Goal: Task Accomplishment & Management: Manage account settings

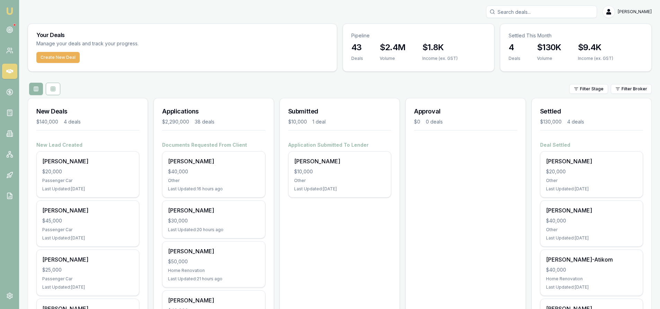
click at [512, 13] on input "Search deals" at bounding box center [541, 12] width 111 height 12
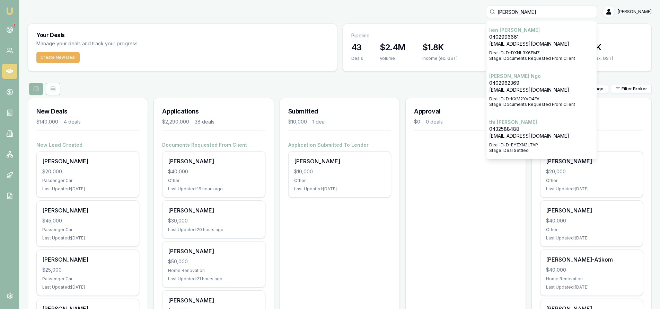
type input "hoang"
click at [544, 82] on p "0402962369" at bounding box center [541, 83] width 105 height 7
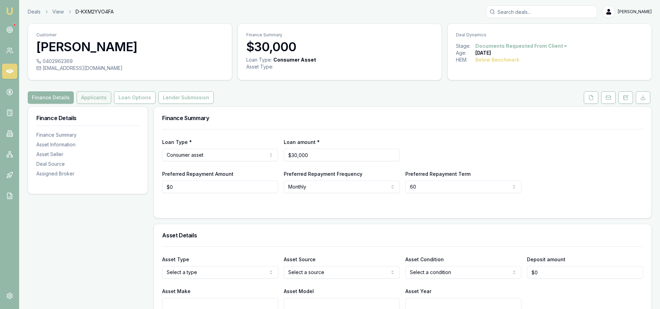
click at [96, 97] on button "Applicants" at bounding box center [94, 97] width 35 height 12
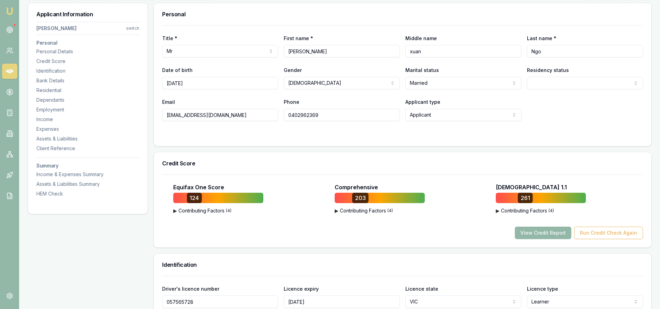
scroll to position [139, 0]
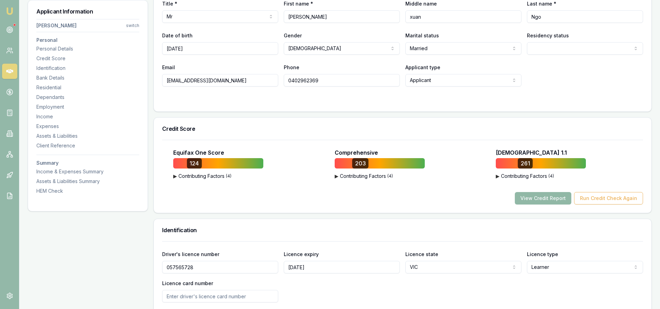
click at [543, 199] on button "View Credit Report" at bounding box center [543, 198] width 56 height 12
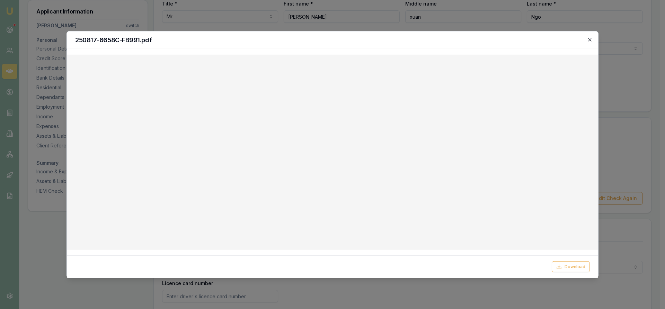
click at [590, 40] on icon "button" at bounding box center [590, 40] width 6 height 6
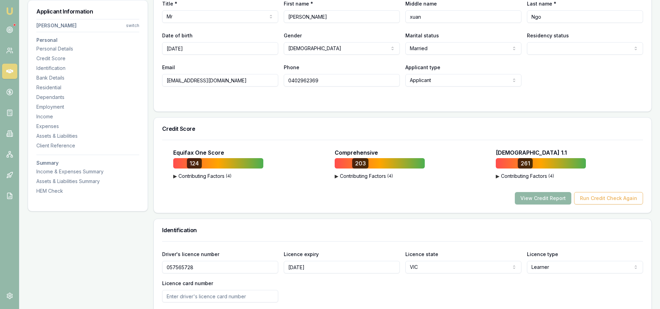
click at [540, 200] on button "View Credit Report" at bounding box center [543, 198] width 56 height 12
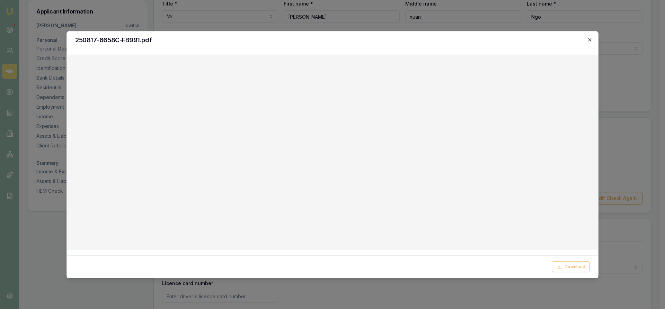
click at [592, 39] on icon "button" at bounding box center [590, 40] width 6 height 6
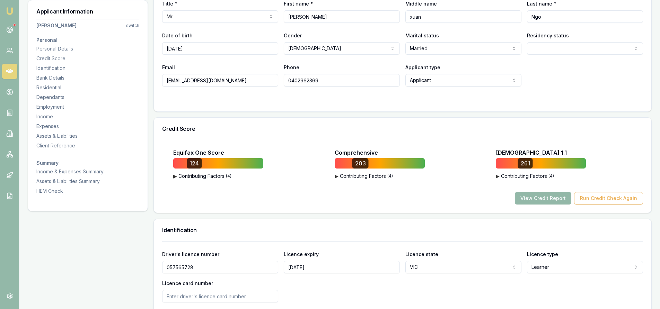
scroll to position [69, 0]
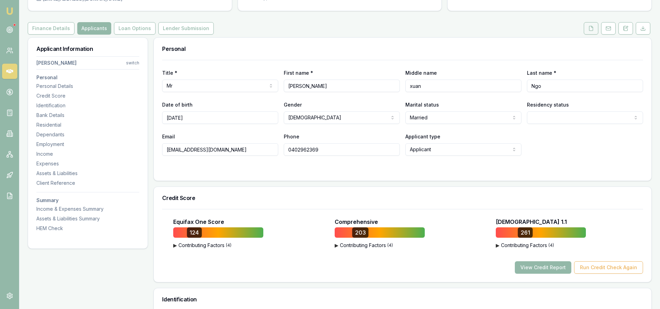
drag, startPoint x: 592, startPoint y: 27, endPoint x: 587, endPoint y: 27, distance: 5.9
click at [592, 27] on icon at bounding box center [591, 28] width 4 height 5
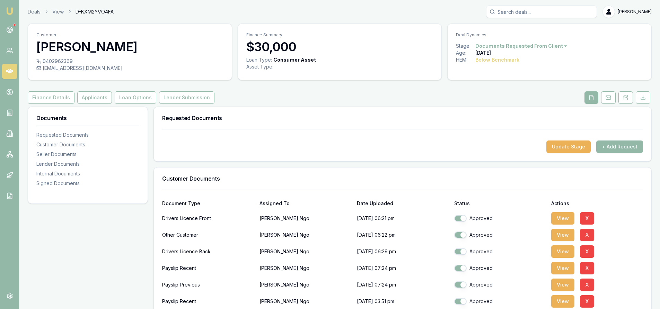
scroll to position [69, 0]
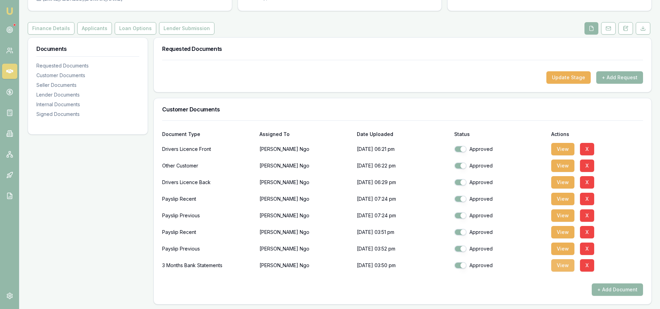
click at [556, 268] on button "View" at bounding box center [562, 266] width 23 height 12
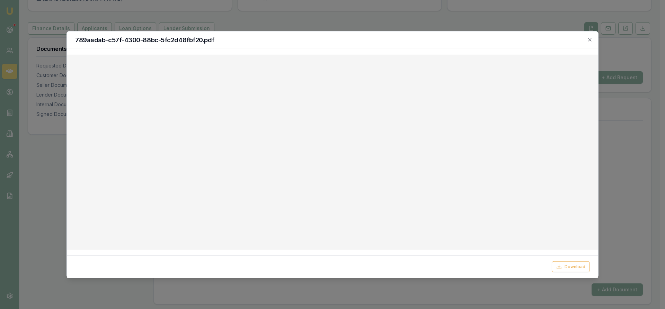
click at [593, 40] on div "789aadab-c57f-4300-88bc-5fc2d48fbf20.pdf" at bounding box center [332, 40] width 531 height 18
click at [591, 40] on icon "button" at bounding box center [590, 40] width 6 height 6
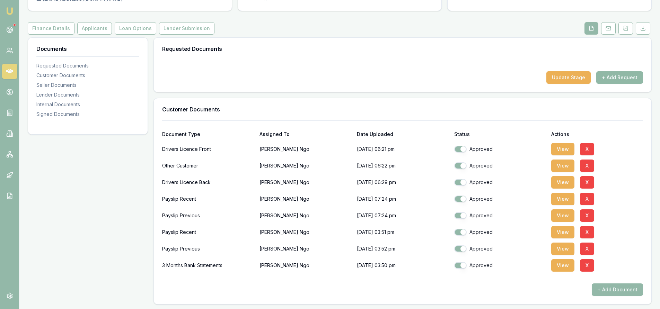
click at [631, 78] on button "+ Add Request" at bounding box center [619, 77] width 47 height 12
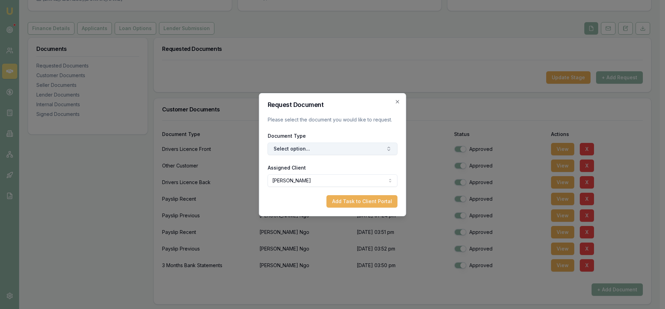
click at [311, 145] on button "Select option..." at bounding box center [333, 149] width 130 height 12
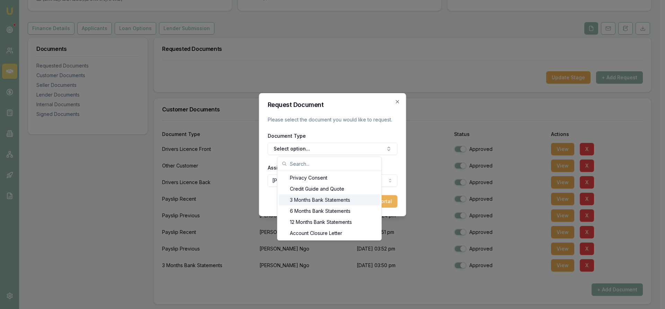
click at [300, 203] on div "3 Months Bank Statements" at bounding box center [329, 200] width 101 height 11
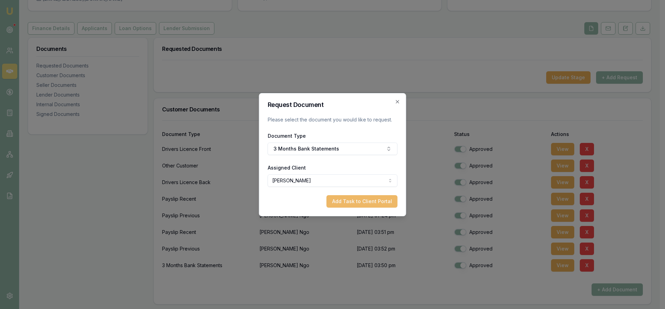
click at [344, 199] on button "Add Task to Client Portal" at bounding box center [362, 201] width 71 height 12
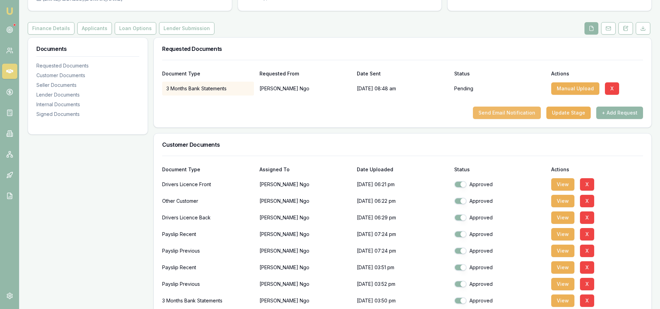
click at [501, 115] on button "Send Email Notification" at bounding box center [507, 113] width 68 height 12
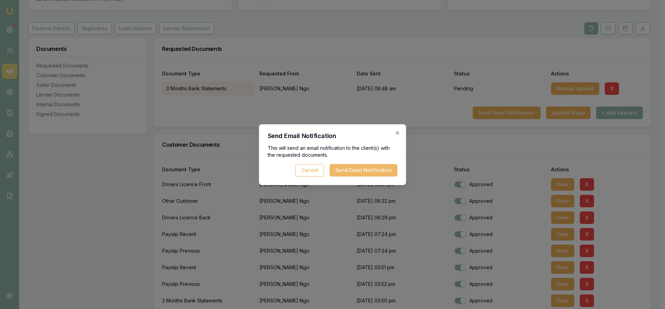
click at [364, 170] on button "Send Email Notification" at bounding box center [364, 170] width 68 height 12
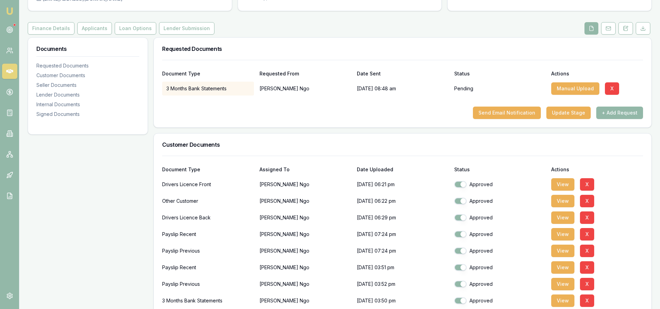
scroll to position [0, 0]
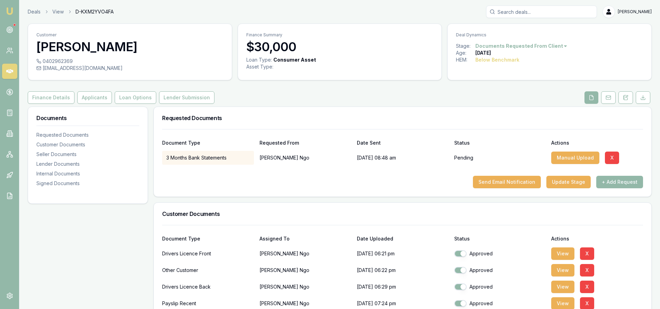
click at [523, 11] on input "Search deals" at bounding box center [541, 12] width 111 height 12
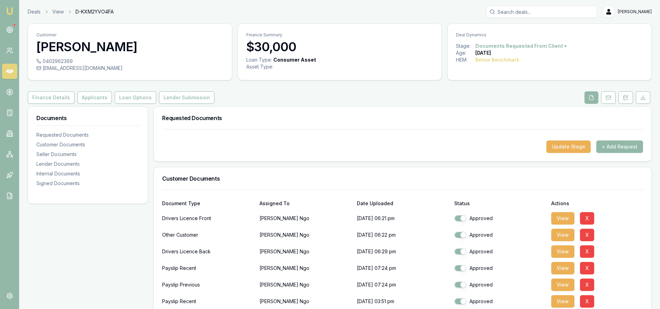
click at [9, 73] on icon at bounding box center [9, 71] width 7 height 7
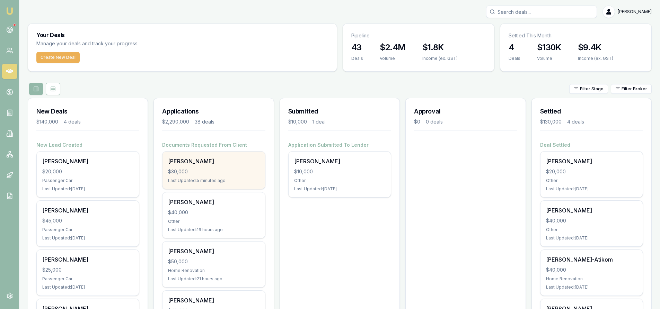
click at [211, 165] on div "[PERSON_NAME]" at bounding box center [213, 161] width 91 height 8
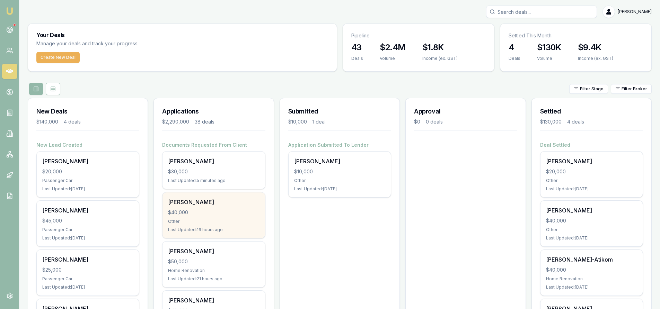
click at [205, 210] on div "$40,000" at bounding box center [213, 212] width 91 height 7
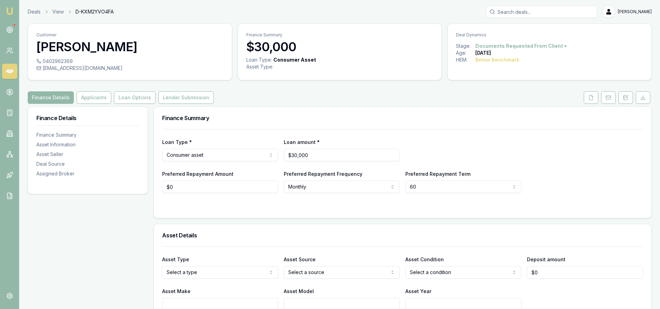
drag, startPoint x: 597, startPoint y: 102, endPoint x: 583, endPoint y: 100, distance: 13.6
click at [597, 102] on button at bounding box center [591, 97] width 15 height 12
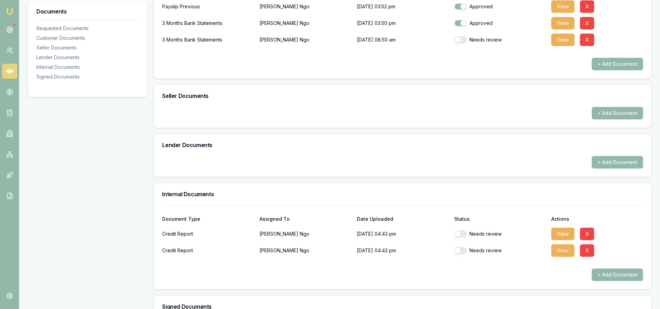
scroll to position [243, 0]
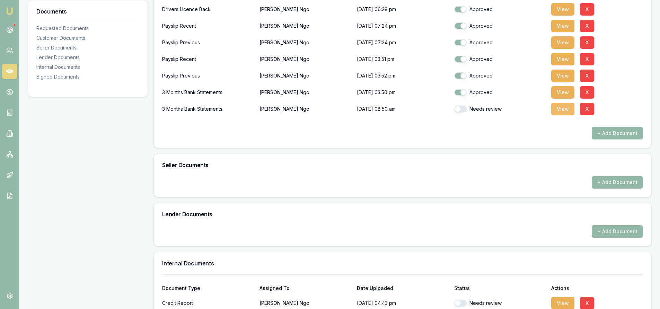
click at [568, 114] on button "View" at bounding box center [562, 109] width 23 height 12
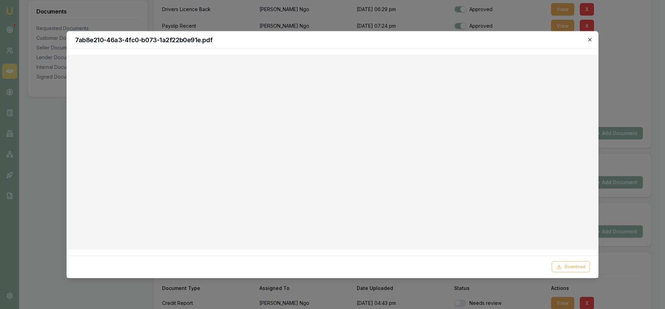
click at [592, 37] on icon "button" at bounding box center [590, 40] width 6 height 6
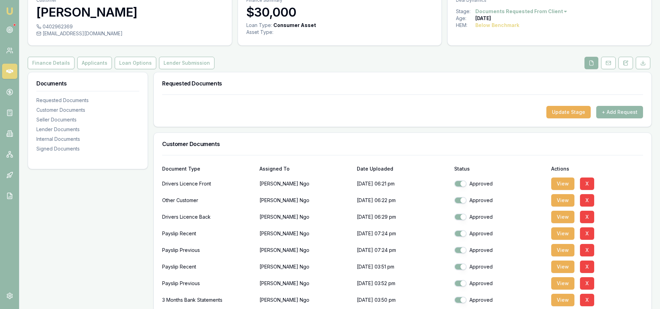
scroll to position [0, 0]
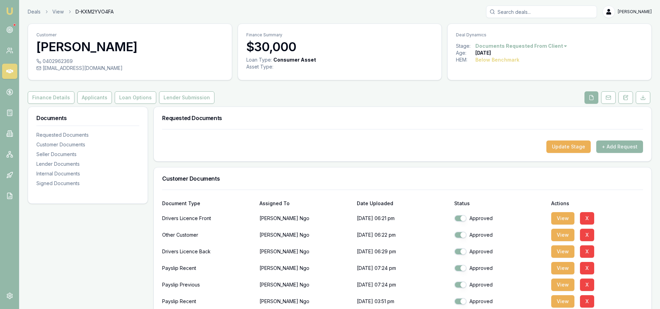
click at [540, 14] on input "Search deals" at bounding box center [541, 12] width 111 height 12
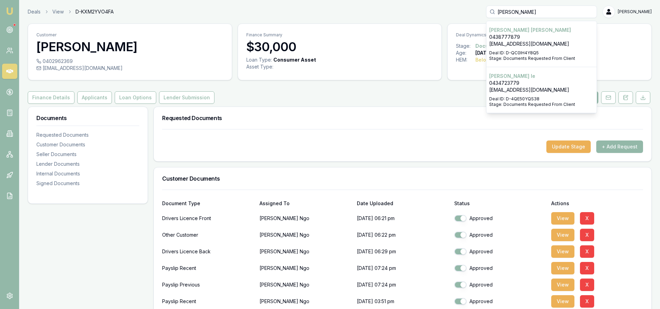
type input "KIM"
click at [545, 89] on p "shellyho183@gmail.com" at bounding box center [541, 90] width 105 height 7
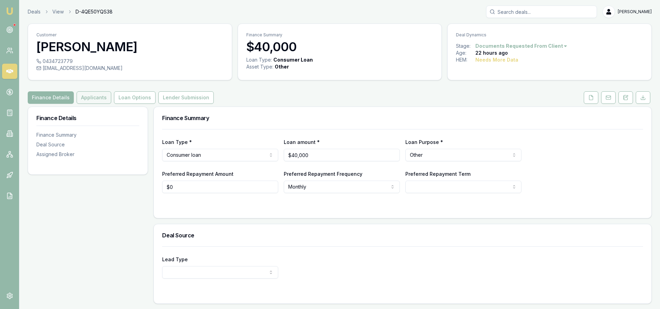
drag, startPoint x: 86, startPoint y: 100, endPoint x: 99, endPoint y: 104, distance: 13.7
click at [86, 100] on button "Applicants" at bounding box center [94, 97] width 35 height 12
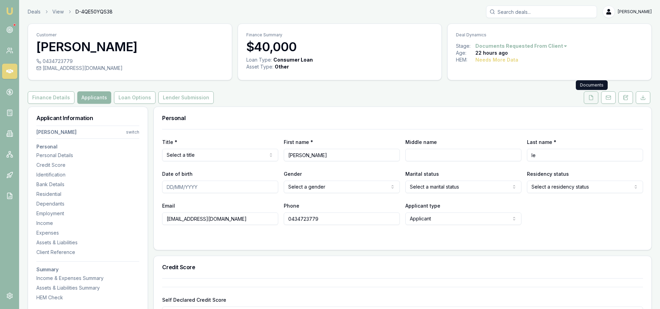
click at [594, 98] on button at bounding box center [591, 97] width 15 height 12
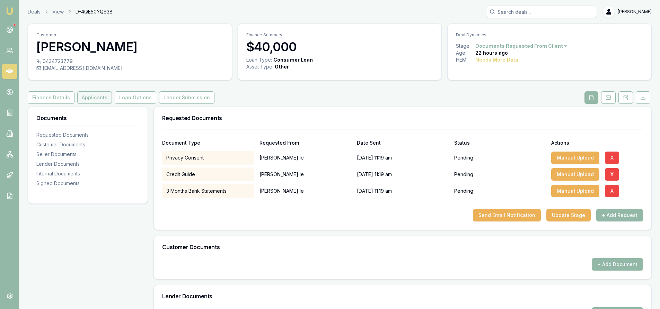
click at [89, 99] on button "Applicants" at bounding box center [94, 97] width 35 height 12
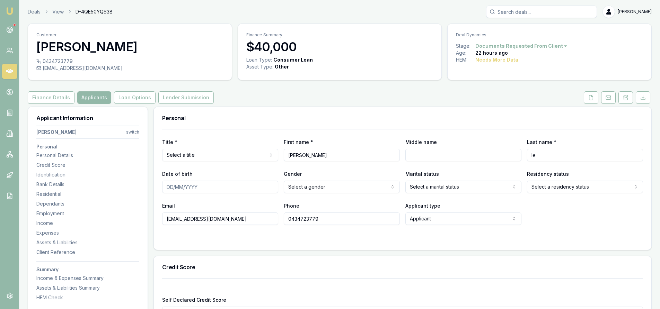
click at [531, 12] on input "Search deals" at bounding box center [541, 12] width 111 height 12
drag, startPoint x: 101, startPoint y: 67, endPoint x: 97, endPoint y: 70, distance: 4.7
click at [97, 70] on div "shellyho183@gmail.com" at bounding box center [129, 68] width 187 height 7
copy div "shellyho183@gmail.com"
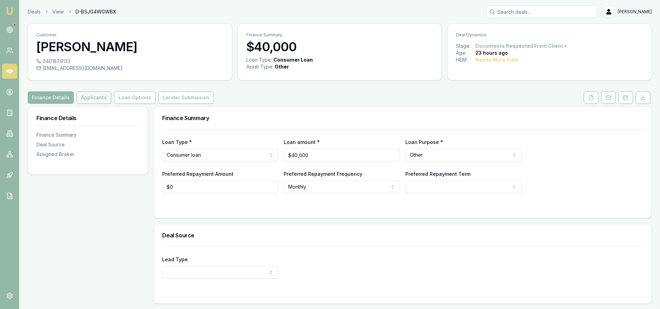
click at [100, 101] on button "Applicants" at bounding box center [94, 97] width 35 height 12
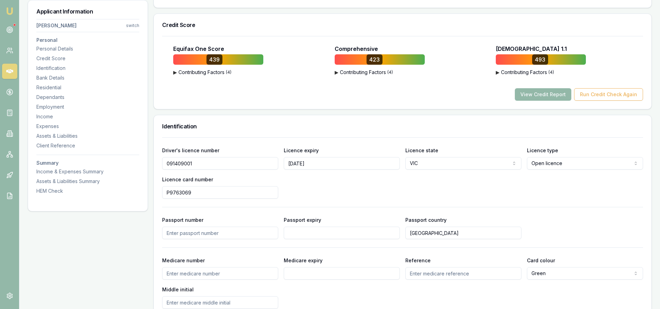
scroll to position [104, 0]
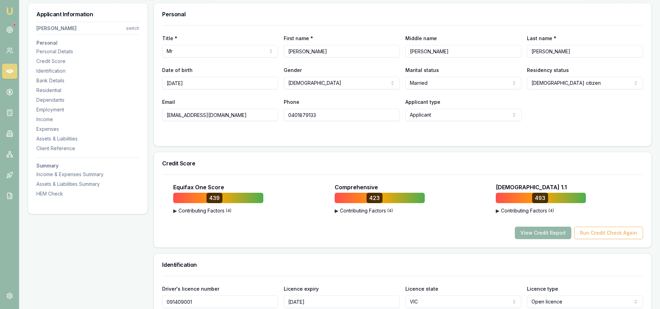
drag, startPoint x: 230, startPoint y: 117, endPoint x: 164, endPoint y: 116, distance: 65.8
click at [164, 116] on input "chriswalles89@gmail.com" at bounding box center [220, 115] width 116 height 12
drag, startPoint x: 543, startPoint y: 233, endPoint x: 524, endPoint y: 233, distance: 19.1
click at [543, 233] on button "View Credit Report" at bounding box center [543, 233] width 56 height 12
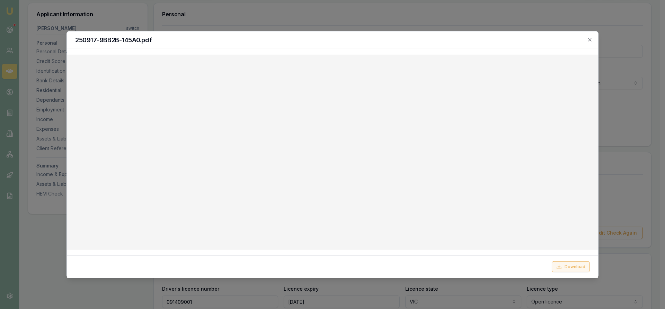
click at [564, 270] on button "Download" at bounding box center [571, 267] width 38 height 11
click at [589, 39] on icon "button" at bounding box center [590, 40] width 6 height 6
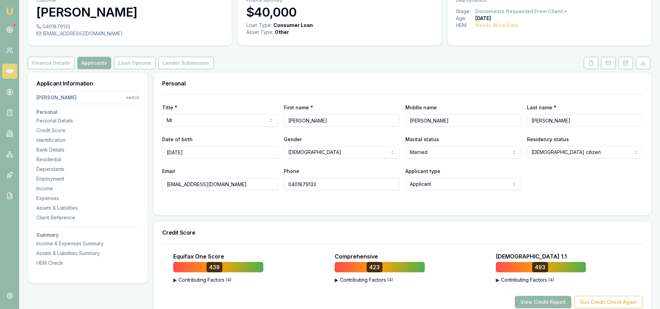
scroll to position [0, 0]
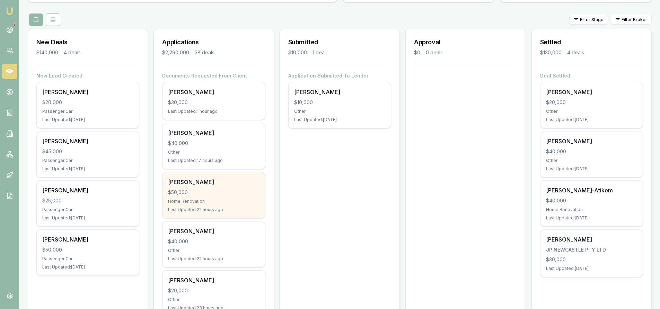
scroll to position [104, 0]
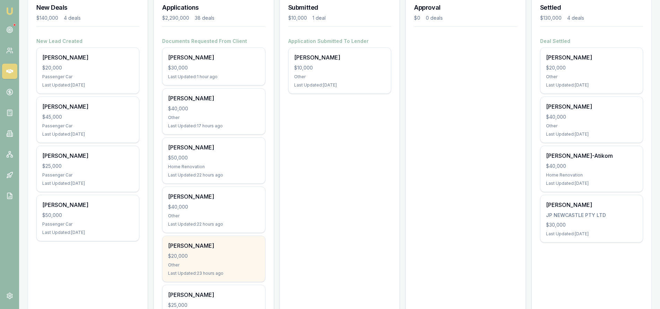
click at [198, 254] on div "$20,000" at bounding box center [213, 256] width 91 height 7
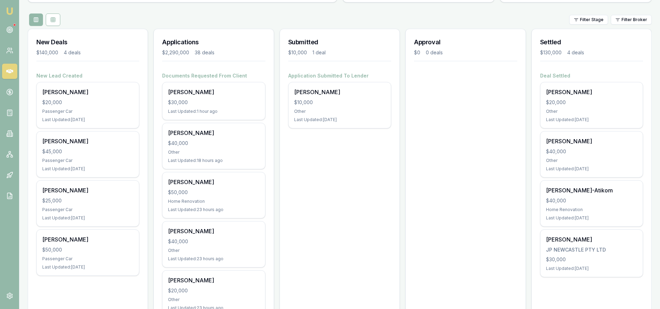
scroll to position [0, 0]
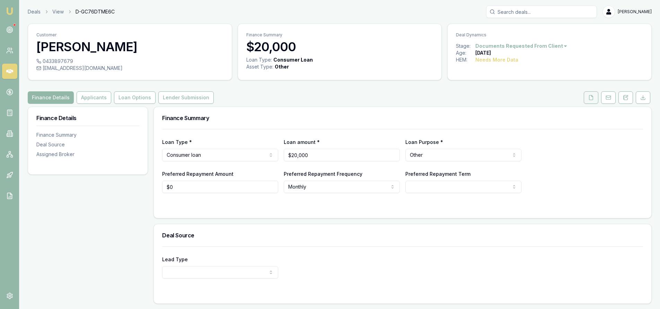
click at [590, 96] on icon at bounding box center [591, 98] width 6 height 6
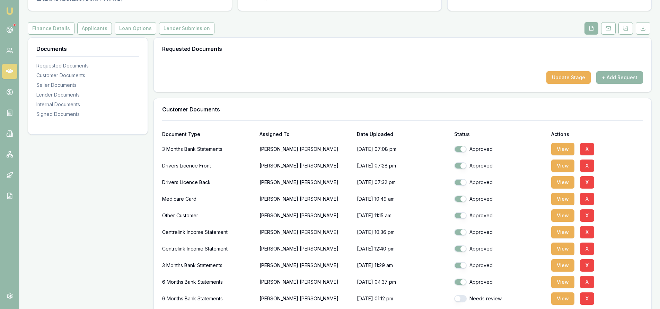
scroll to position [104, 0]
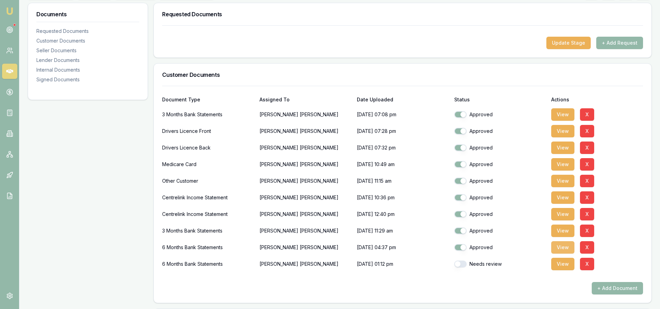
click at [567, 248] on button "View" at bounding box center [562, 247] width 23 height 12
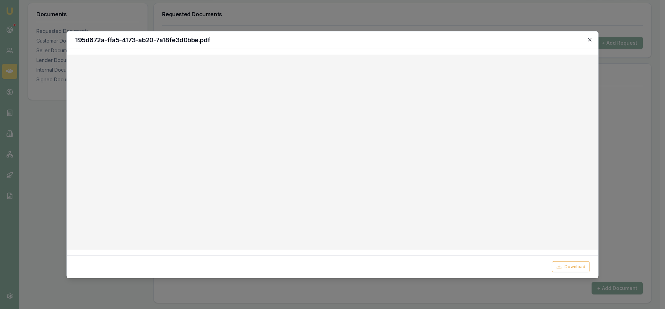
click at [590, 40] on icon "button" at bounding box center [589, 39] width 3 height 3
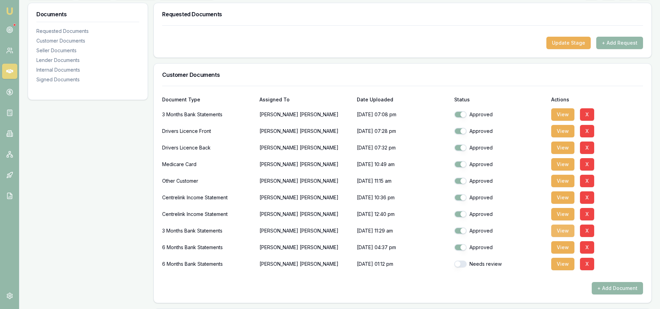
click at [558, 230] on button "View" at bounding box center [562, 231] width 23 height 12
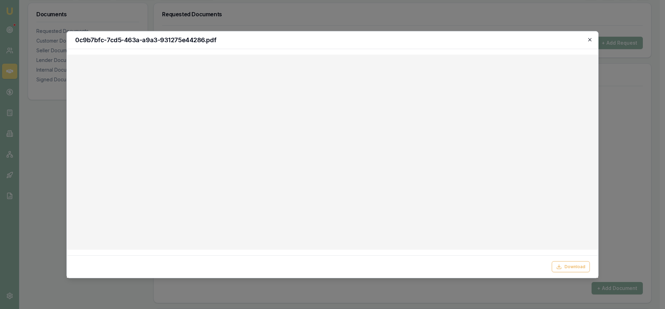
click at [588, 39] on icon "button" at bounding box center [590, 40] width 6 height 6
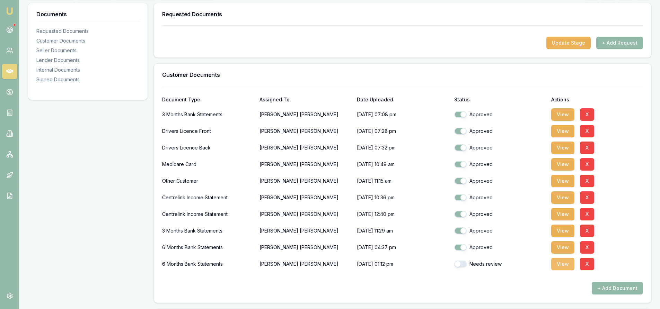
click at [568, 266] on button "View" at bounding box center [562, 264] width 23 height 12
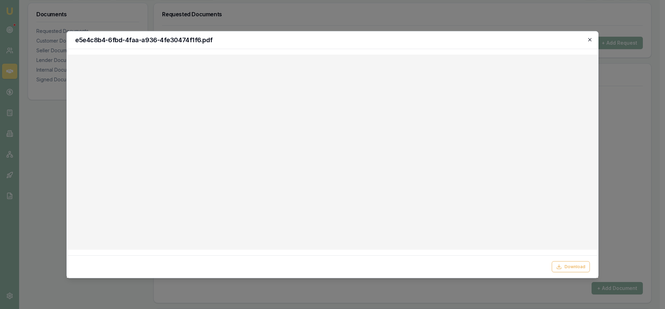
click at [589, 38] on icon "button" at bounding box center [590, 40] width 6 height 6
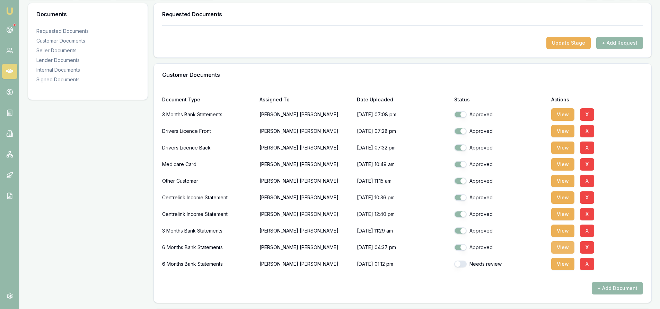
click at [565, 250] on button "View" at bounding box center [562, 247] width 23 height 12
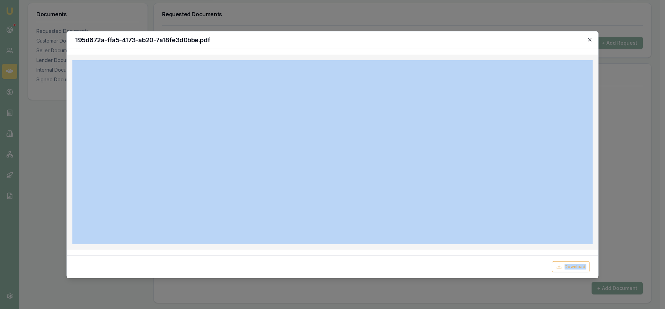
click at [592, 39] on div "195d672a-ffa5-4173-ab20-7a18fe3d0bbe.pdf Download Close" at bounding box center [333, 154] width 532 height 247
click at [588, 40] on icon "button" at bounding box center [590, 40] width 6 height 6
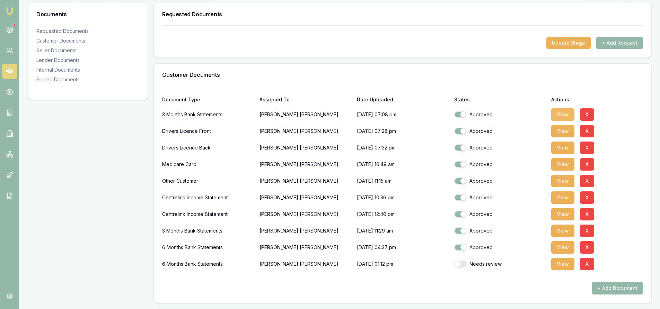
click at [565, 116] on button "View" at bounding box center [562, 114] width 23 height 12
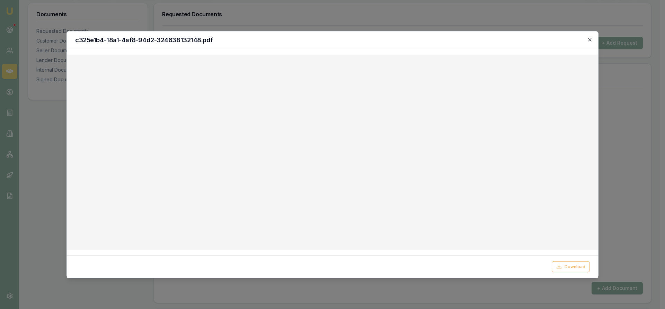
click at [589, 37] on icon "button" at bounding box center [590, 40] width 6 height 6
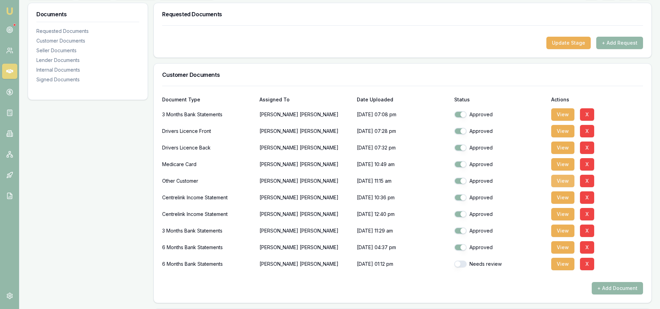
click at [562, 181] on button "View" at bounding box center [562, 181] width 23 height 12
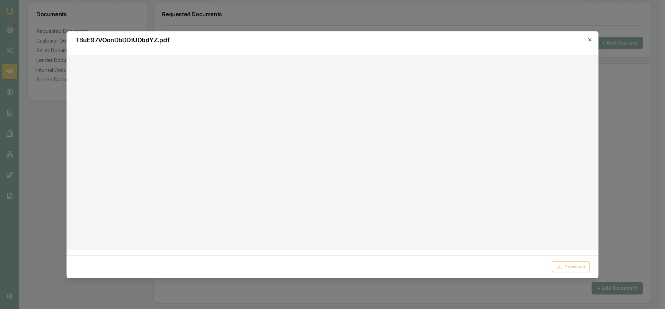
click at [587, 39] on icon "button" at bounding box center [590, 40] width 6 height 6
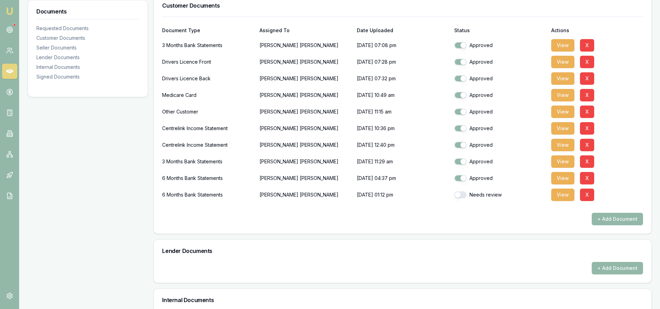
scroll to position [208, 0]
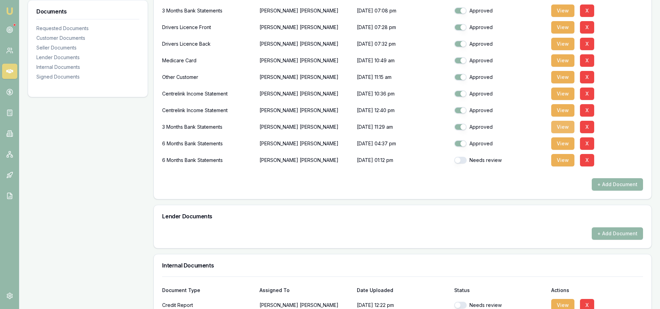
click at [564, 129] on button "View" at bounding box center [562, 127] width 23 height 12
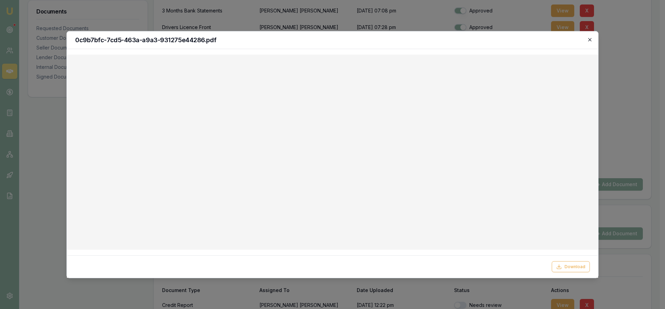
click at [591, 39] on icon "button" at bounding box center [589, 39] width 3 height 3
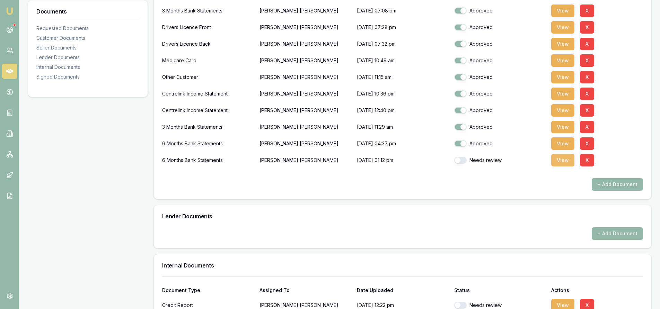
click at [559, 159] on button "View" at bounding box center [562, 160] width 23 height 12
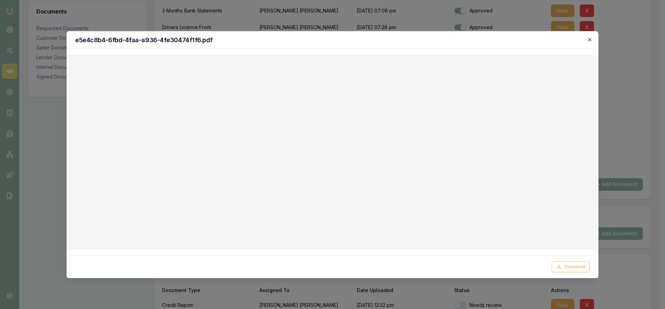
click at [589, 40] on icon "button" at bounding box center [590, 40] width 6 height 6
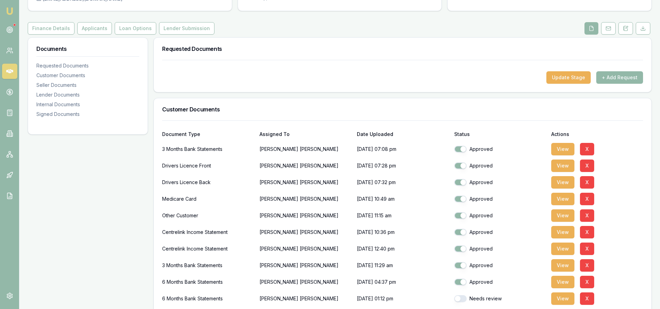
scroll to position [0, 0]
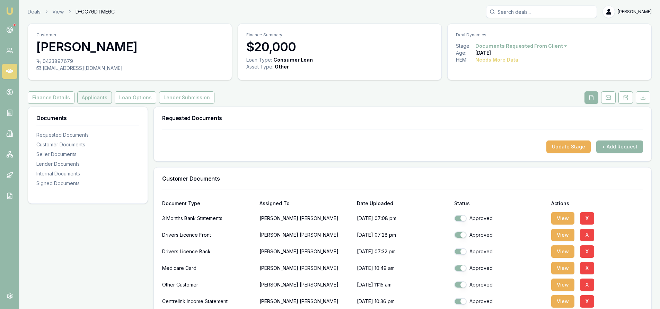
click at [93, 101] on button "Applicants" at bounding box center [94, 97] width 35 height 12
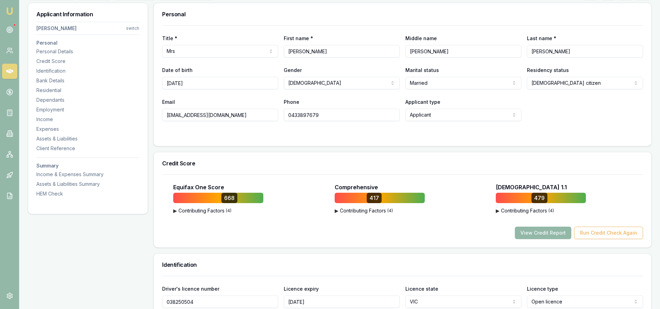
scroll to position [139, 0]
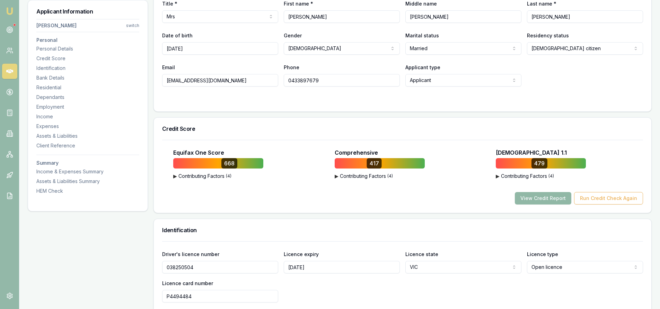
click at [562, 196] on button "View Credit Report" at bounding box center [543, 198] width 56 height 12
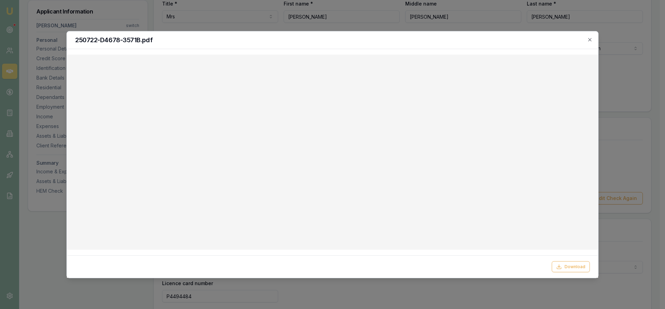
drag, startPoint x: 590, startPoint y: 42, endPoint x: 467, endPoint y: 3, distance: 128.9
click at [590, 42] on icon "button" at bounding box center [590, 40] width 6 height 6
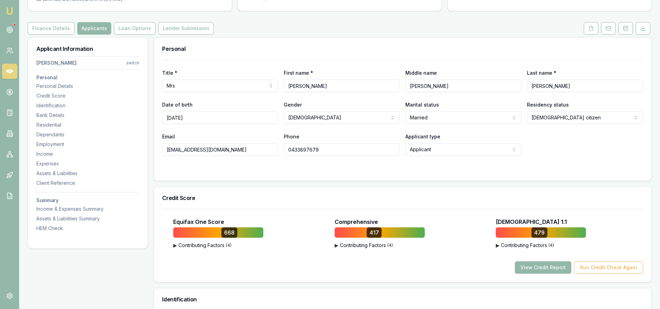
scroll to position [0, 0]
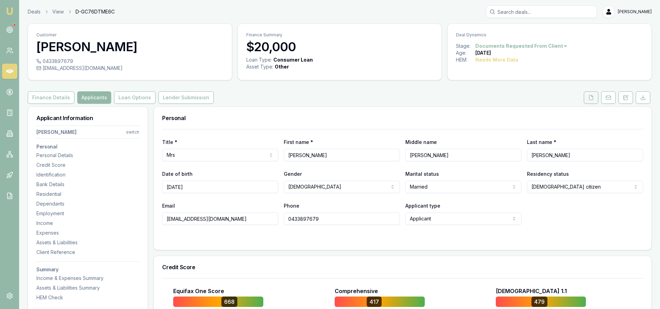
click at [595, 95] on button at bounding box center [591, 97] width 15 height 12
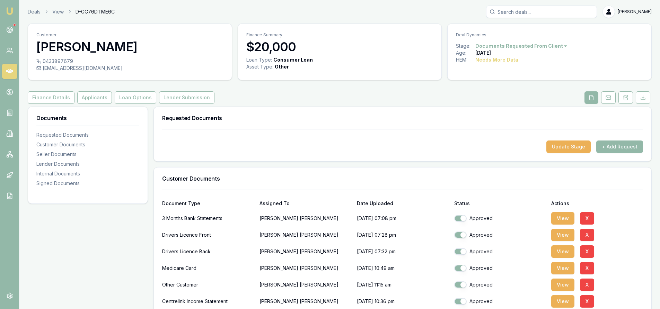
scroll to position [139, 0]
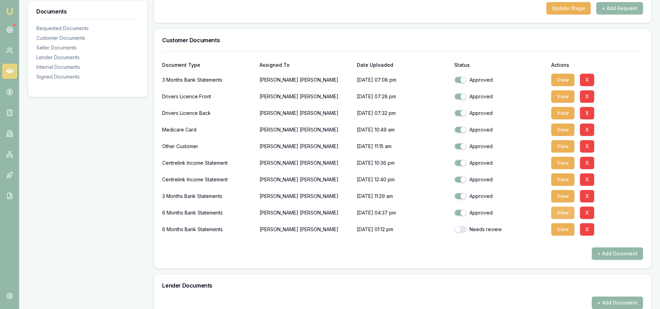
drag, startPoint x: 561, startPoint y: 211, endPoint x: 540, endPoint y: 208, distance: 20.7
click at [561, 211] on button "View" at bounding box center [562, 213] width 23 height 12
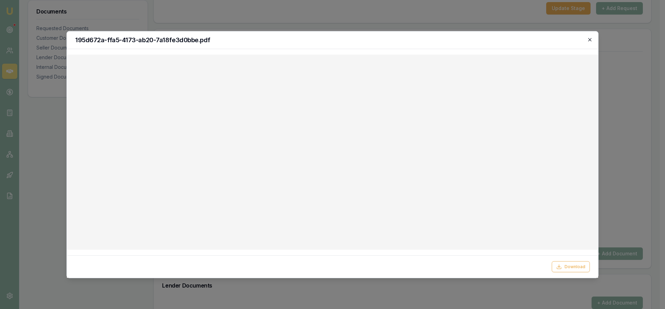
click at [591, 40] on icon "button" at bounding box center [590, 40] width 6 height 6
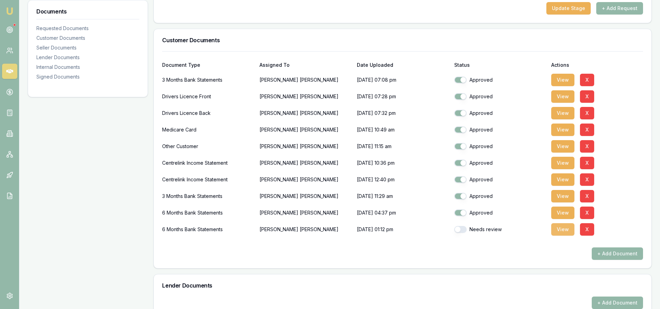
click at [566, 230] on button "View" at bounding box center [562, 229] width 23 height 12
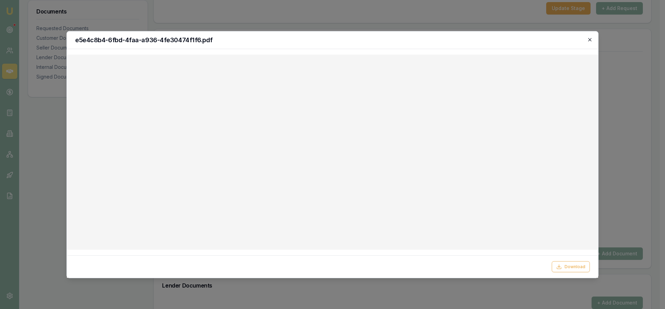
click at [590, 37] on icon "button" at bounding box center [590, 40] width 6 height 6
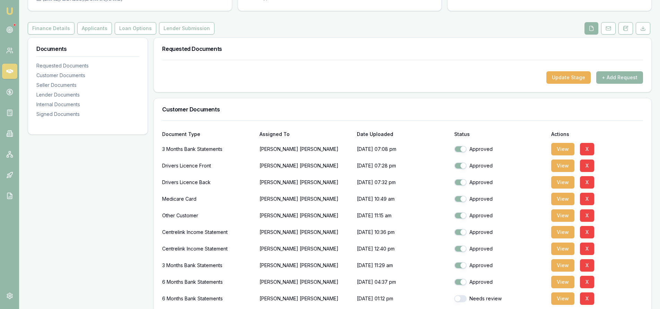
scroll to position [0, 0]
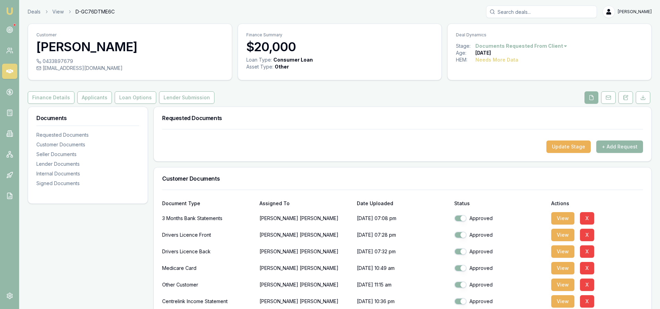
click at [10, 73] on icon at bounding box center [9, 71] width 7 height 7
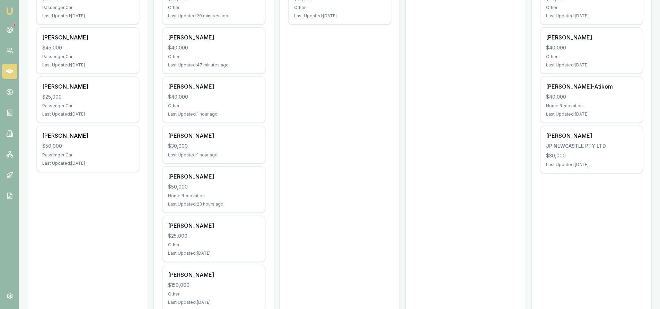
scroll to position [208, 0]
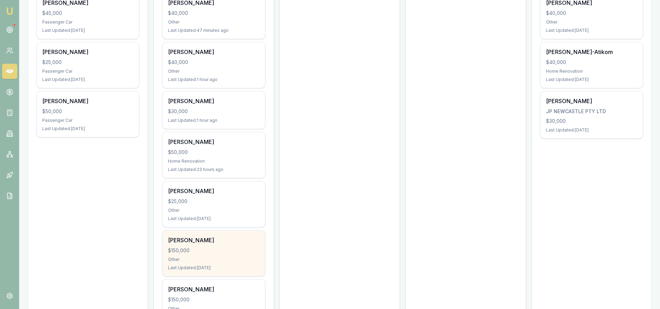
click at [199, 254] on div "$150,000" at bounding box center [213, 250] width 91 height 7
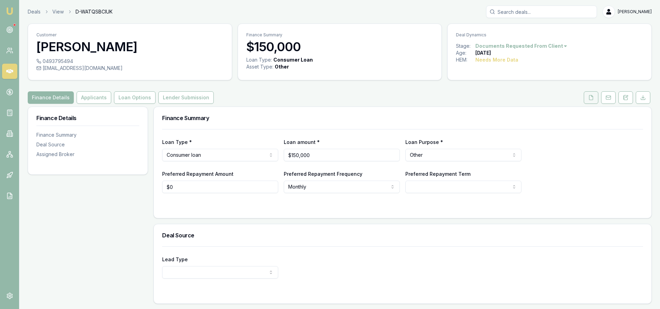
click at [593, 97] on icon at bounding box center [591, 98] width 6 height 6
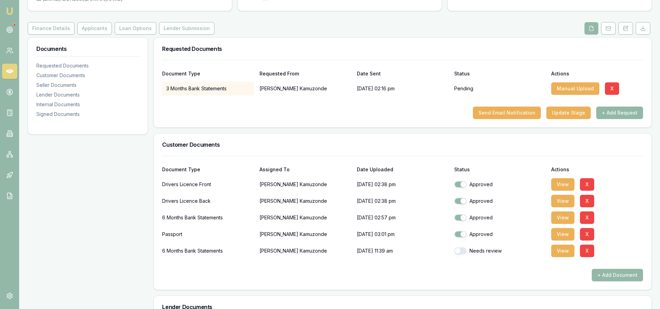
scroll to position [104, 0]
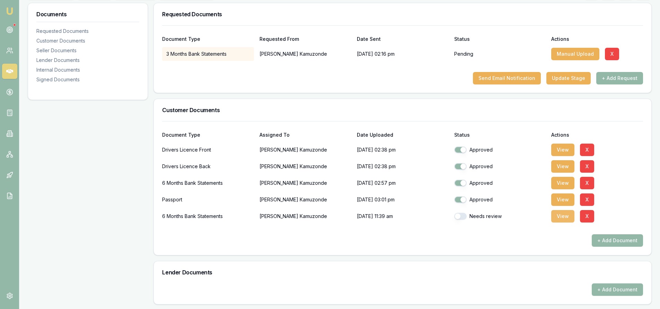
click at [566, 218] on button "View" at bounding box center [562, 216] width 23 height 12
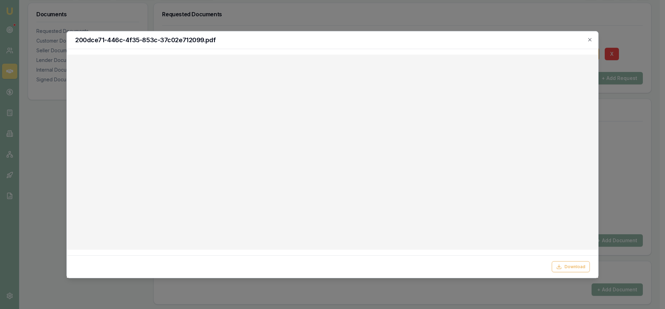
click at [593, 37] on div "200dce71-446c-4f35-853c-37c02e712099.pdf" at bounding box center [332, 40] width 531 height 18
click at [593, 40] on div "200dce71-446c-4f35-853c-37c02e712099.pdf" at bounding box center [332, 40] width 531 height 18
click at [591, 38] on icon "button" at bounding box center [590, 40] width 6 height 6
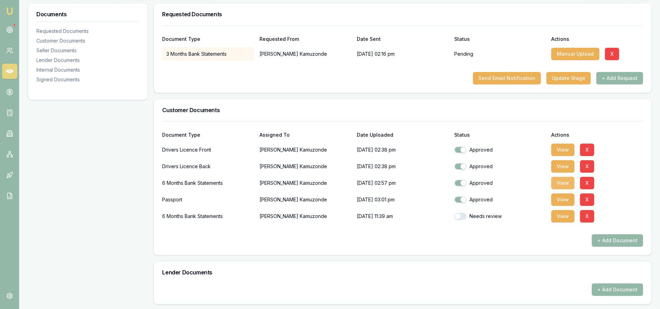
click at [562, 182] on button "View" at bounding box center [562, 183] width 23 height 12
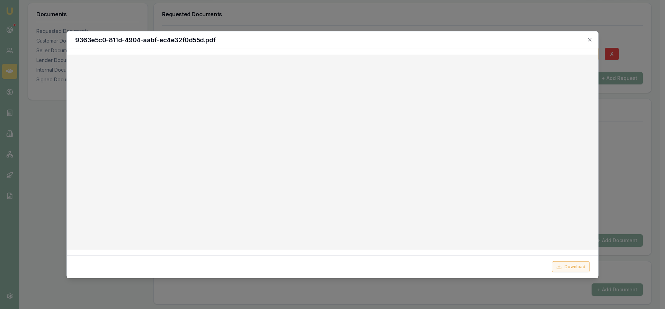
click at [565, 264] on button "Download" at bounding box center [571, 267] width 38 height 11
click at [573, 272] on button "Download" at bounding box center [571, 267] width 38 height 11
drag, startPoint x: 589, startPoint y: 40, endPoint x: 565, endPoint y: 43, distance: 23.8
click at [589, 40] on icon "button" at bounding box center [590, 40] width 6 height 6
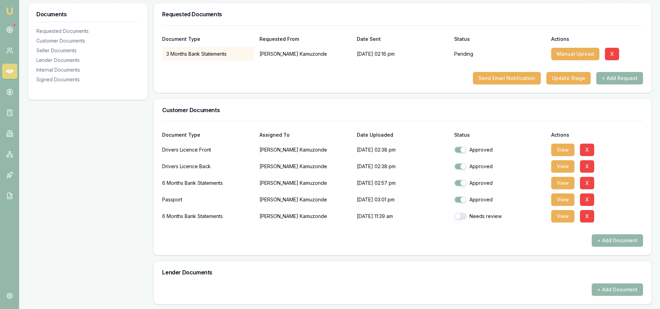
scroll to position [35, 0]
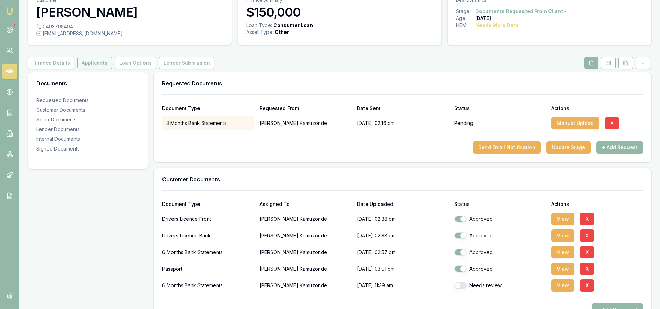
click at [86, 63] on button "Applicants" at bounding box center [94, 63] width 35 height 12
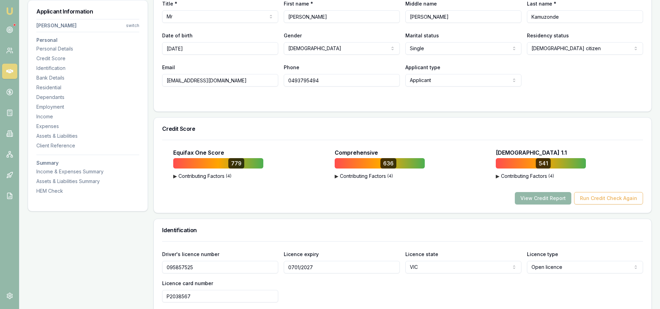
scroll to position [173, 0]
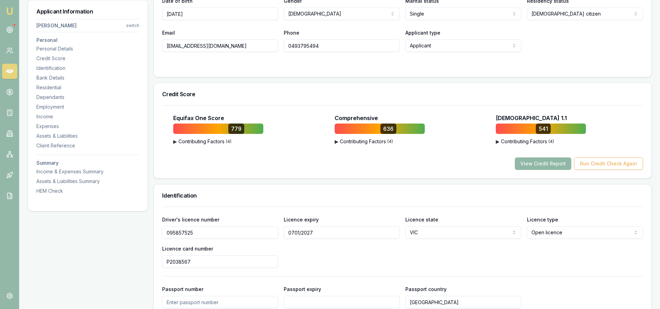
drag, startPoint x: 542, startPoint y: 163, endPoint x: 526, endPoint y: 164, distance: 16.3
click at [542, 163] on button "View Credit Report" at bounding box center [543, 164] width 56 height 12
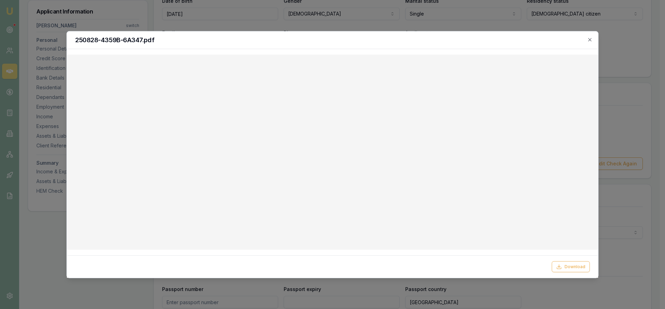
click at [584, 39] on h2 "250828-4359B-6A347.pdf" at bounding box center [332, 40] width 515 height 6
click at [591, 41] on icon "button" at bounding box center [590, 40] width 6 height 6
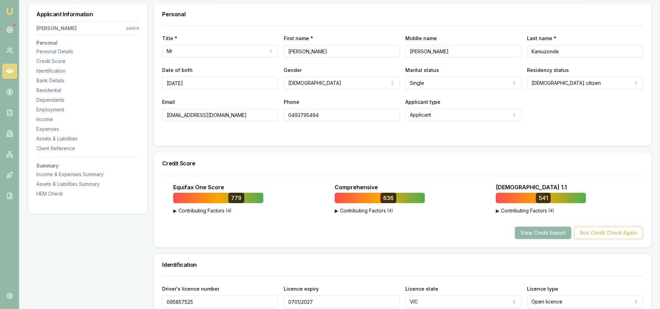
scroll to position [0, 0]
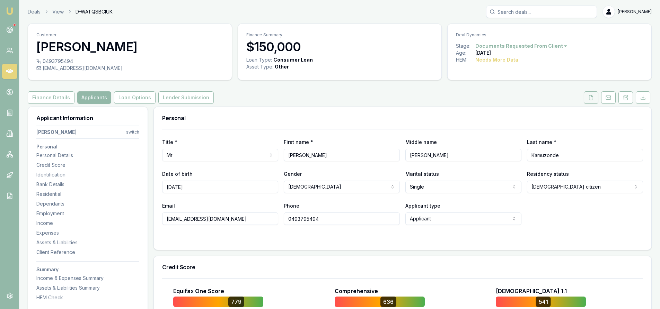
click at [598, 96] on button at bounding box center [591, 97] width 15 height 12
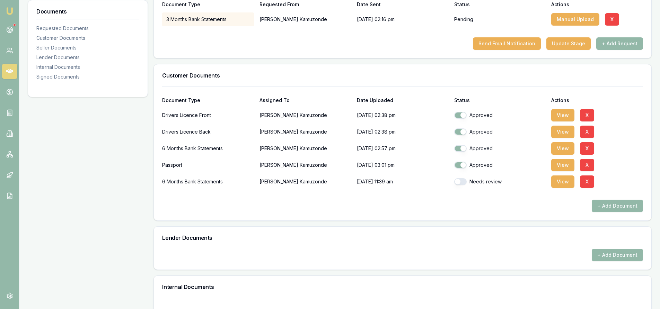
scroll to position [243, 0]
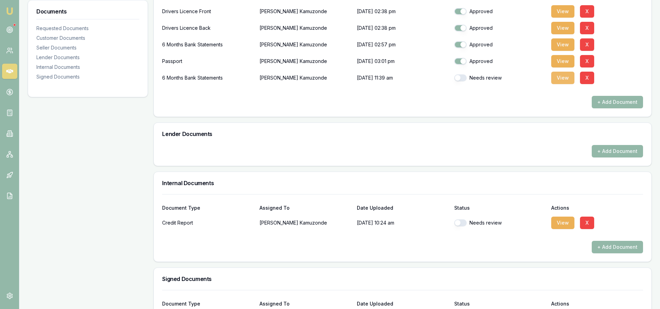
click at [558, 82] on button "View" at bounding box center [562, 78] width 23 height 12
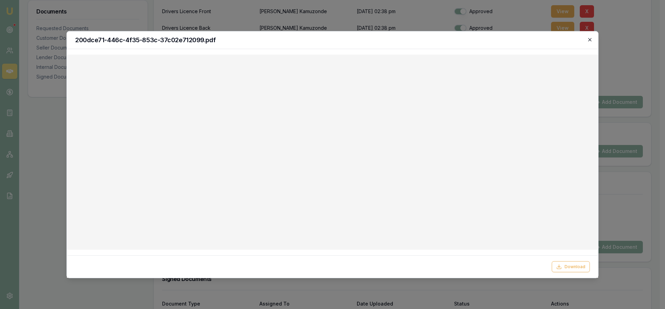
click at [589, 39] on icon "button" at bounding box center [590, 40] width 6 height 6
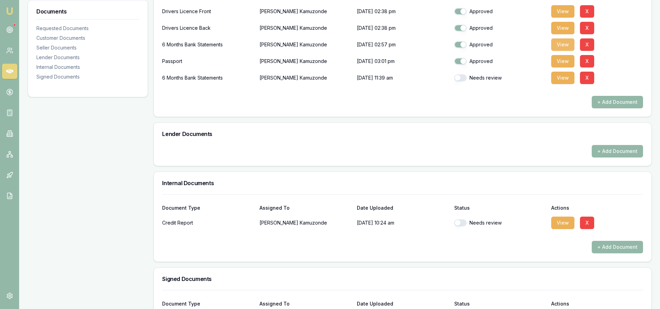
click at [557, 42] on button "View" at bounding box center [562, 44] width 23 height 12
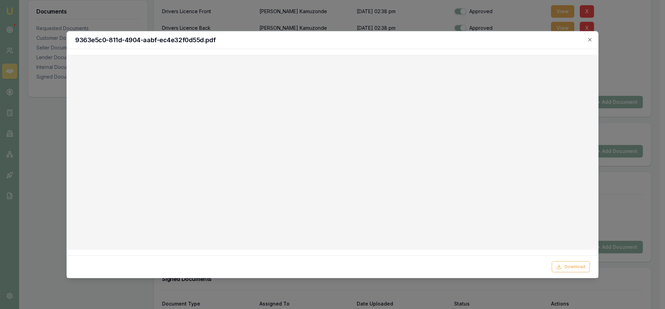
click at [593, 40] on div "9363e5c0-811d-4904-aabf-ec4e32f0d55d.pdf" at bounding box center [332, 40] width 531 height 18
click at [591, 38] on icon "button" at bounding box center [590, 40] width 6 height 6
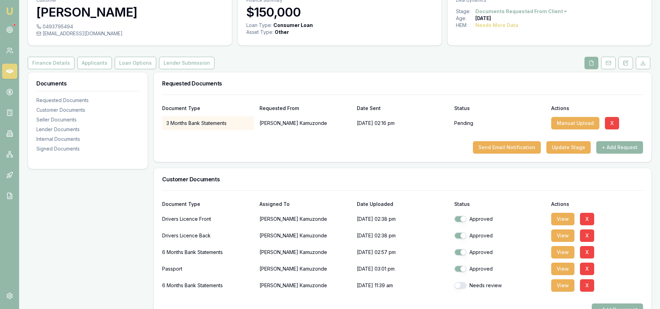
scroll to position [0, 0]
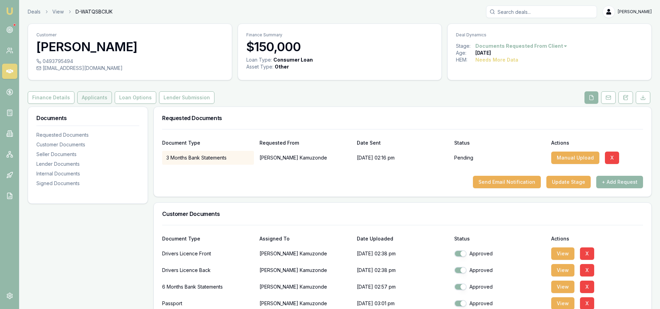
click at [91, 98] on button "Applicants" at bounding box center [94, 97] width 35 height 12
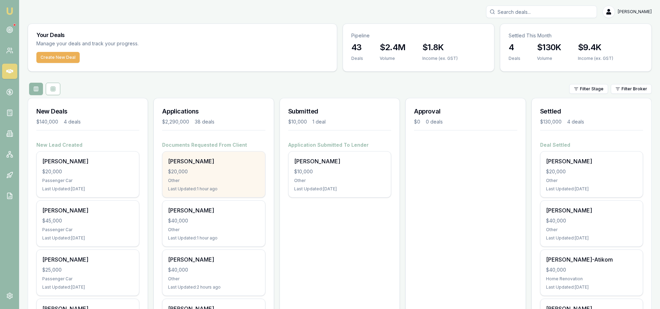
click at [202, 178] on div "Other" at bounding box center [213, 181] width 91 height 6
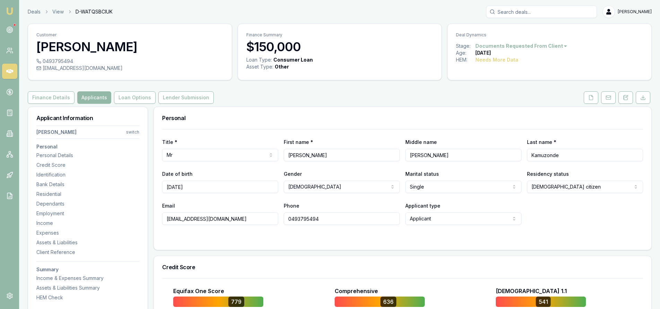
scroll to position [69, 0]
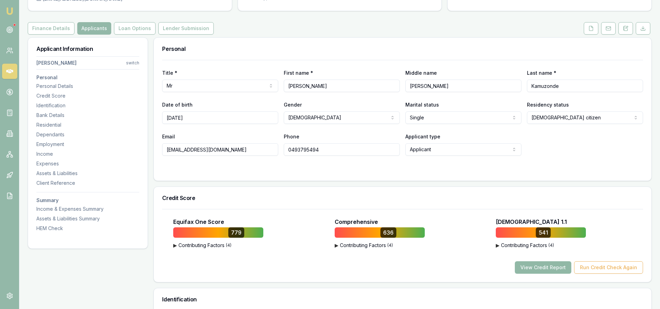
click at [541, 271] on button "View Credit Report" at bounding box center [543, 268] width 56 height 12
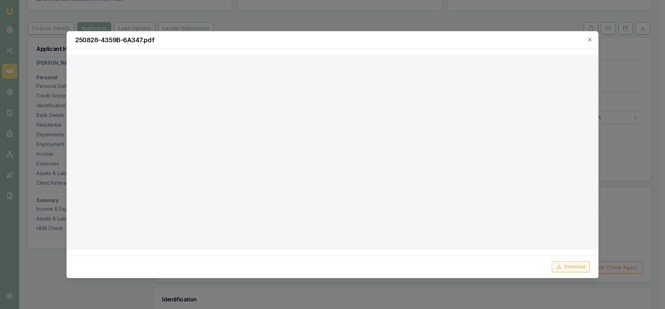
click at [565, 270] on button "Download" at bounding box center [571, 267] width 38 height 11
click at [587, 41] on icon "button" at bounding box center [590, 40] width 6 height 6
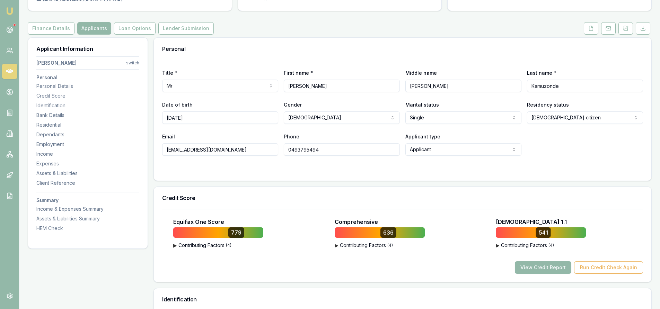
drag, startPoint x: 249, startPoint y: 151, endPoint x: 146, endPoint y: 149, distance: 102.9
click at [296, 149] on input "0493795494" at bounding box center [342, 149] width 116 height 12
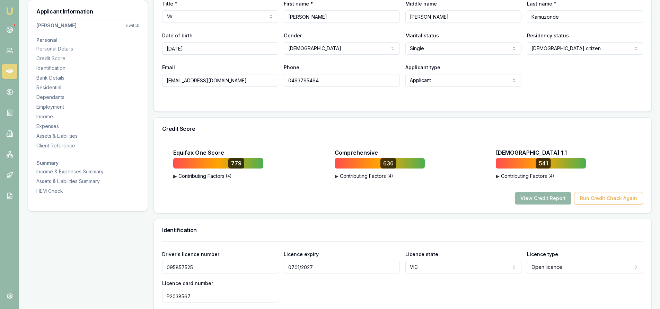
scroll to position [35, 0]
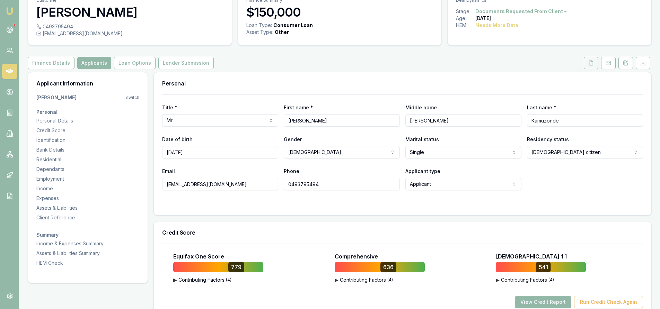
click at [593, 59] on button at bounding box center [591, 63] width 15 height 12
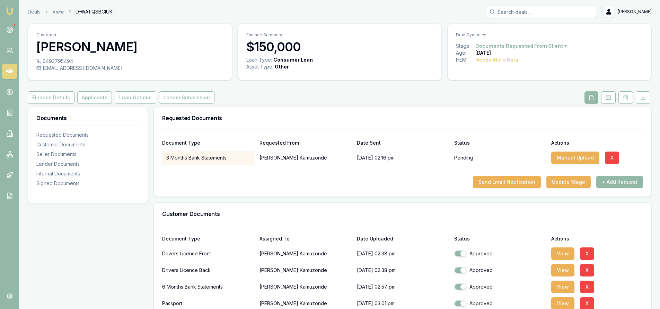
scroll to position [69, 0]
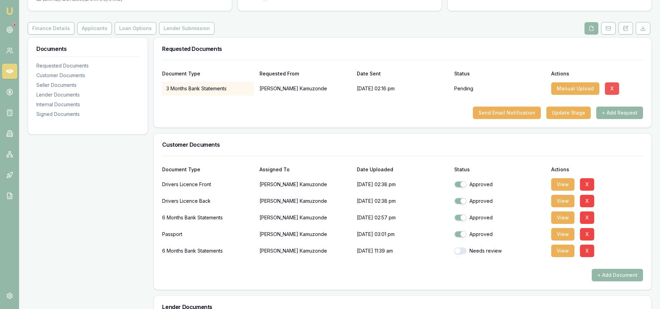
click at [608, 89] on button "X" at bounding box center [612, 88] width 14 height 12
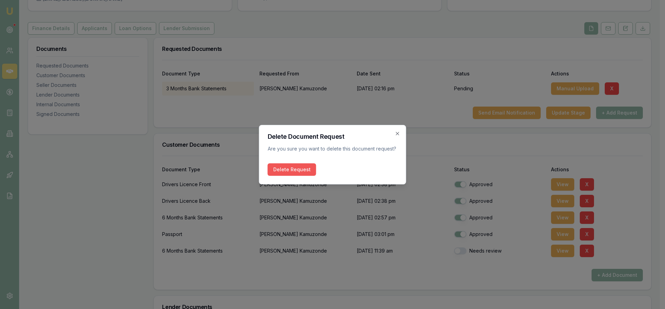
click at [290, 174] on button "Delete Request" at bounding box center [292, 170] width 49 height 12
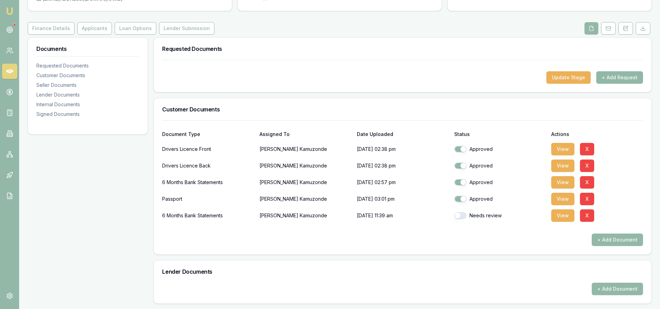
click at [620, 74] on button "+ Add Request" at bounding box center [619, 77] width 47 height 12
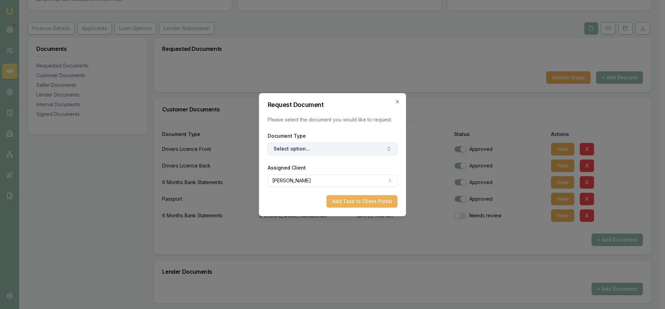
click at [308, 149] on button "Select option..." at bounding box center [333, 149] width 130 height 12
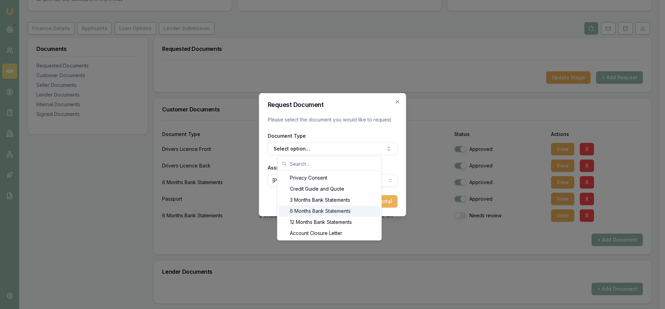
click at [299, 212] on div "6 Months Bank Statements" at bounding box center [329, 211] width 101 height 11
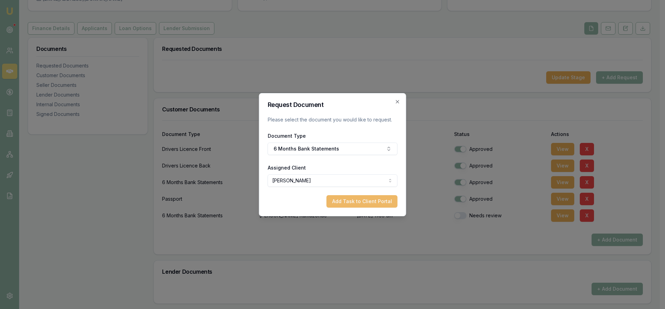
click at [345, 203] on button "Add Task to Client Portal" at bounding box center [362, 201] width 71 height 12
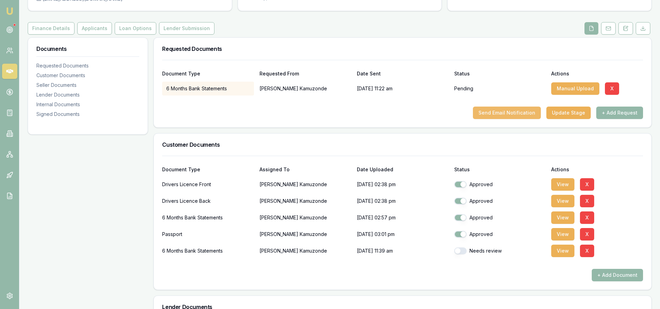
click at [515, 114] on button "Send Email Notification" at bounding box center [507, 113] width 68 height 12
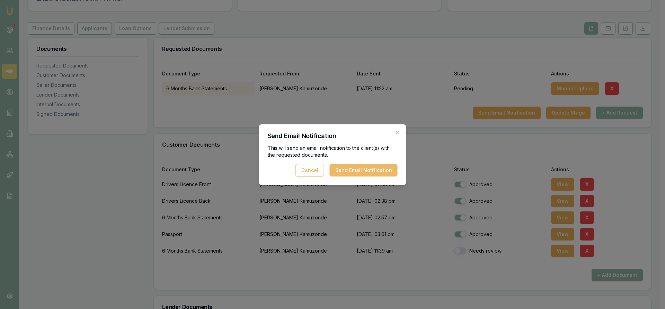
click at [357, 173] on button "Send Email Notification" at bounding box center [364, 170] width 68 height 12
